Goal: Task Accomplishment & Management: Use online tool/utility

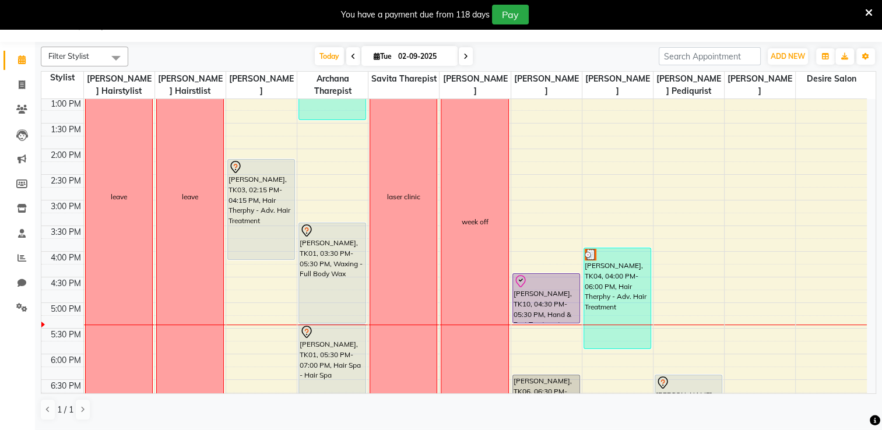
scroll to position [415, 0]
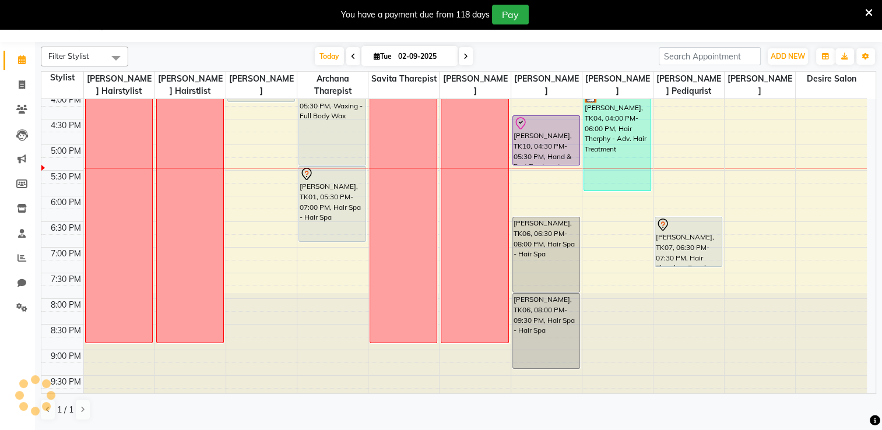
click at [601, 12] on icon at bounding box center [869, 13] width 8 height 10
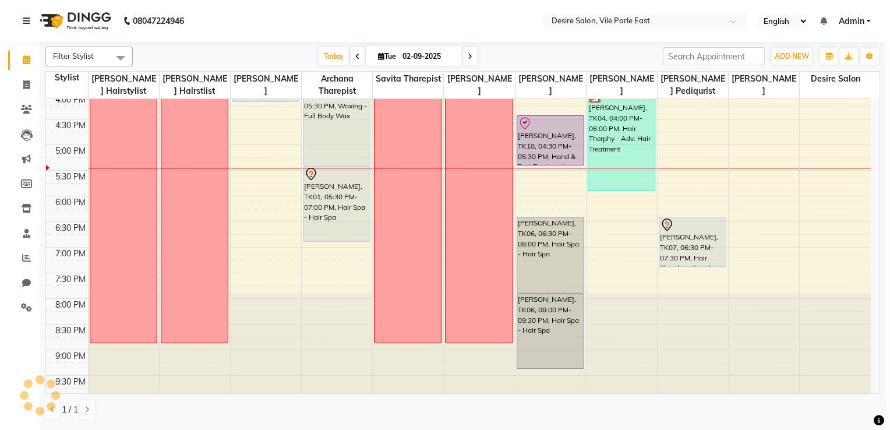
scroll to position [0, 0]
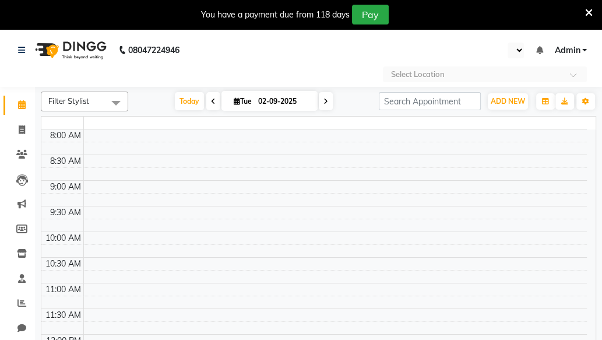
select select "en"
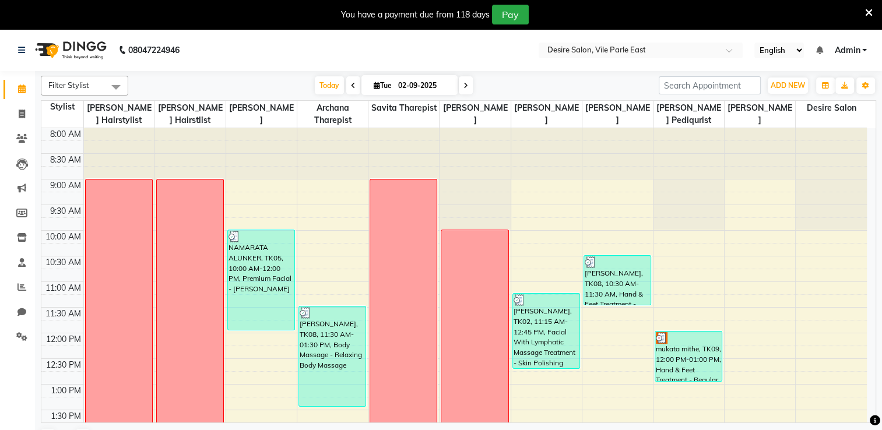
click at [466, 88] on span at bounding box center [466, 85] width 14 height 18
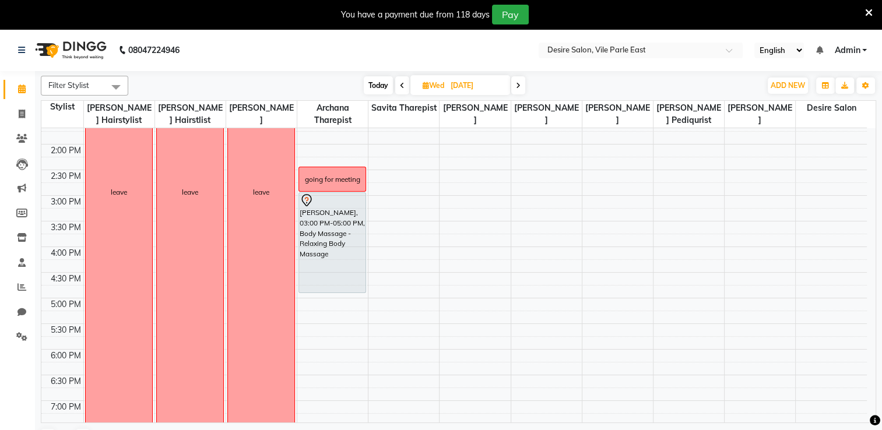
scroll to position [228, 0]
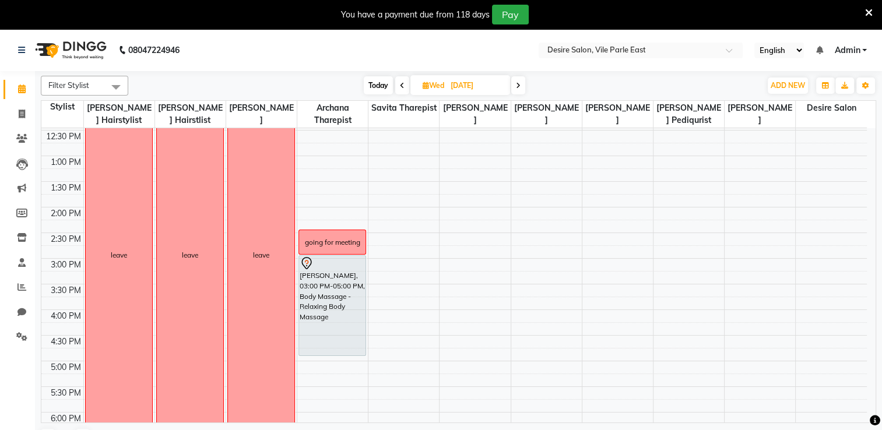
click at [516, 88] on icon at bounding box center [518, 85] width 5 height 7
type input "[DATE]"
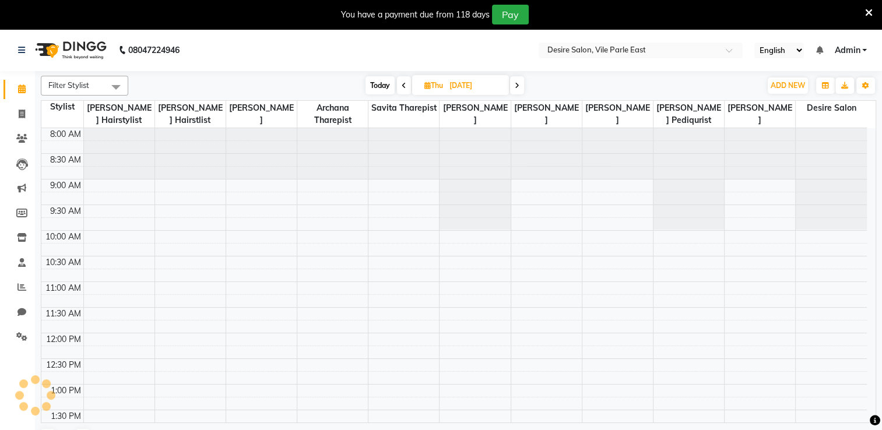
scroll to position [415, 0]
